Goal: Task Accomplishment & Management: Use online tool/utility

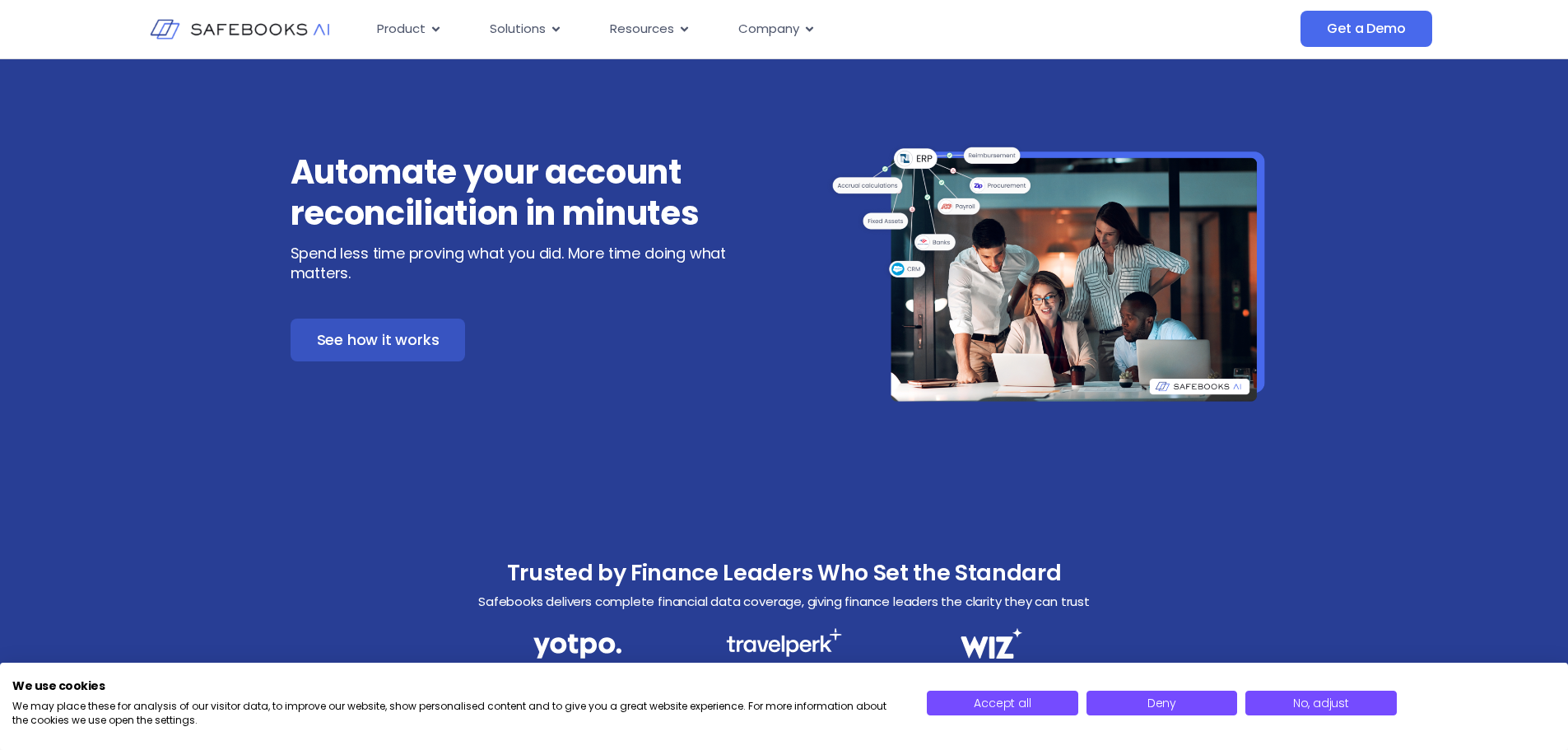
click at [376, 320] on link "See how it works" at bounding box center [378, 339] width 176 height 42
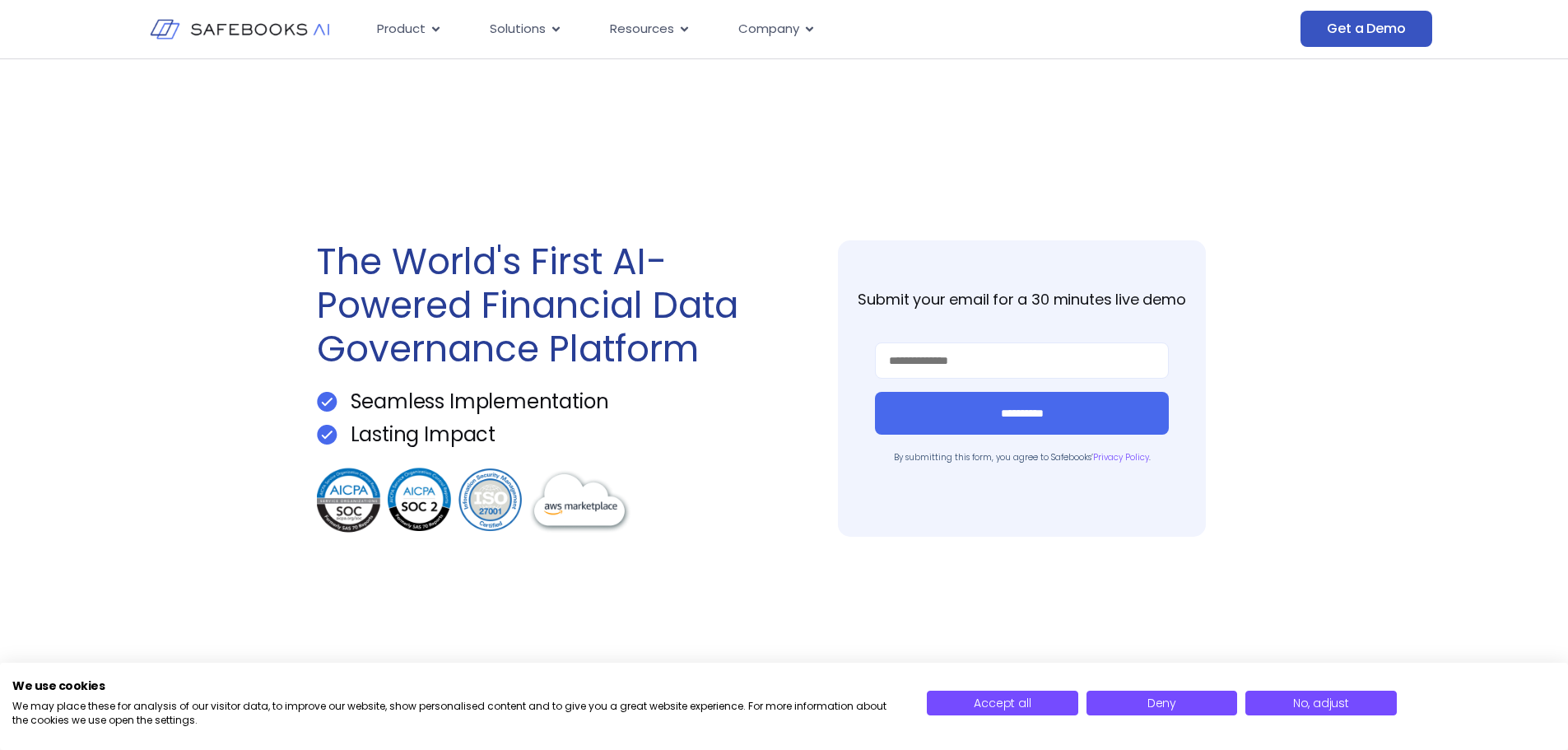
click at [1362, 38] on span "Get a Demo" at bounding box center [1366, 29] width 78 height 17
